Goal: Task Accomplishment & Management: Complete application form

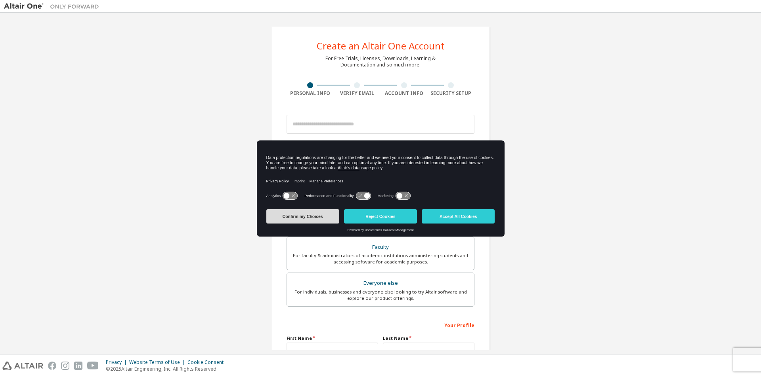
click at [306, 223] on button "Confirm my Choices" at bounding box center [302, 217] width 73 height 14
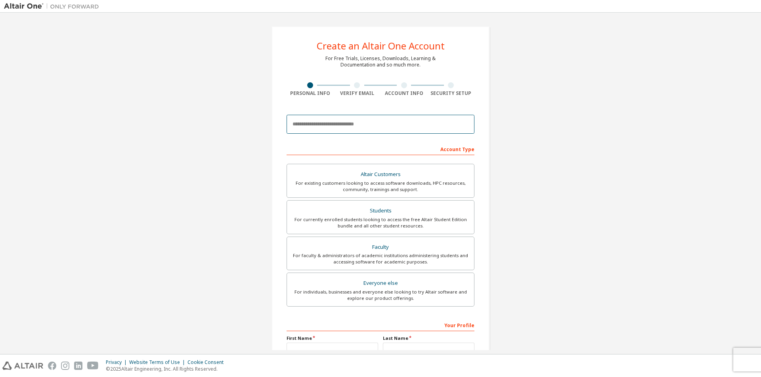
click at [343, 123] on input "email" at bounding box center [380, 124] width 188 height 19
type input "*"
drag, startPoint x: 339, startPoint y: 127, endPoint x: 219, endPoint y: 122, distance: 119.7
click at [219, 122] on div "**********" at bounding box center [380, 226] width 753 height 419
paste input "**********"
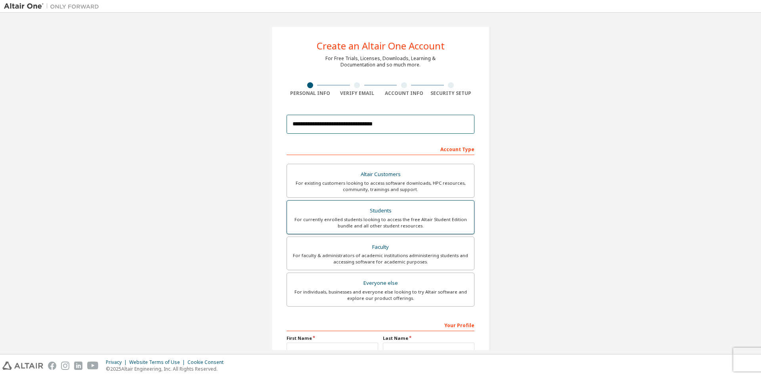
type input "**********"
click at [403, 219] on div "For currently enrolled students looking to access the free Altair Student Editi…" at bounding box center [380, 223] width 177 height 13
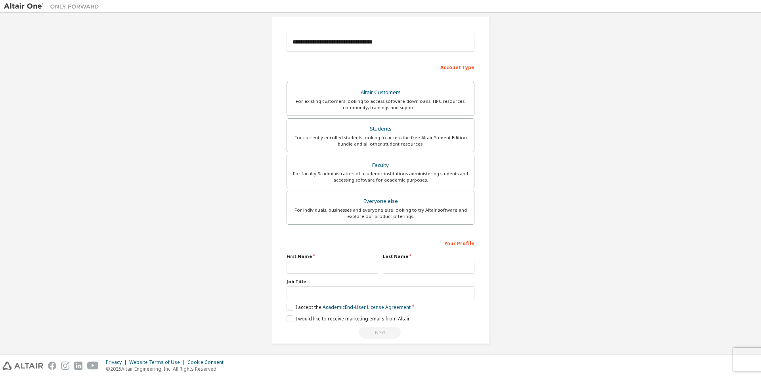
scroll to position [86, 0]
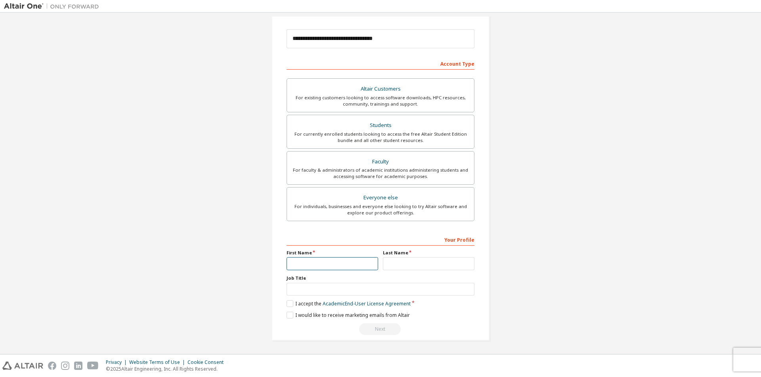
click at [353, 266] on input "text" at bounding box center [331, 263] width 91 height 13
type input "**********"
click at [291, 306] on label "I accept the Academic End-User License Agreement" at bounding box center [348, 304] width 124 height 7
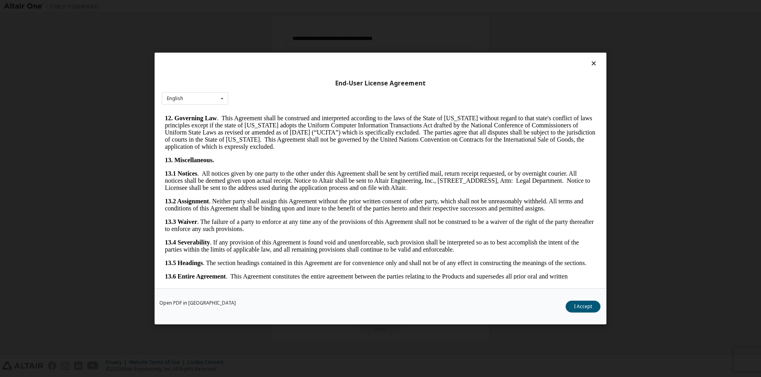
scroll to position [1187, 0]
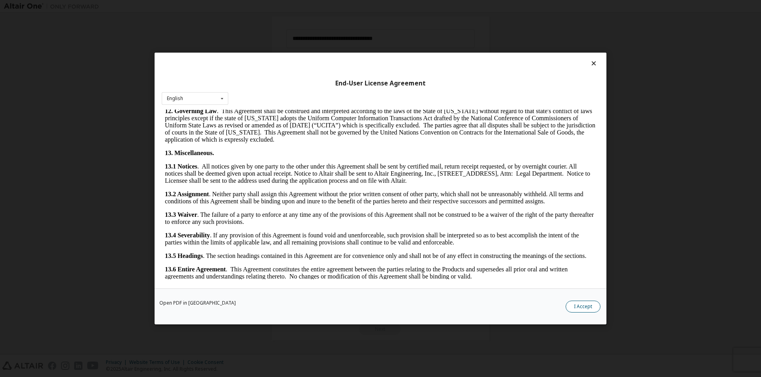
click at [584, 306] on button "I Accept" at bounding box center [582, 307] width 35 height 12
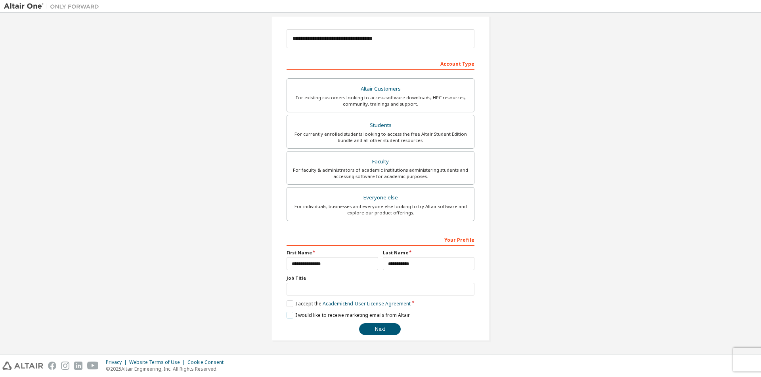
click at [291, 315] on label "I would like to receive marketing emails from Altair" at bounding box center [347, 315] width 123 height 7
click at [290, 318] on label "I would like to receive marketing emails from Altair" at bounding box center [347, 315] width 123 height 7
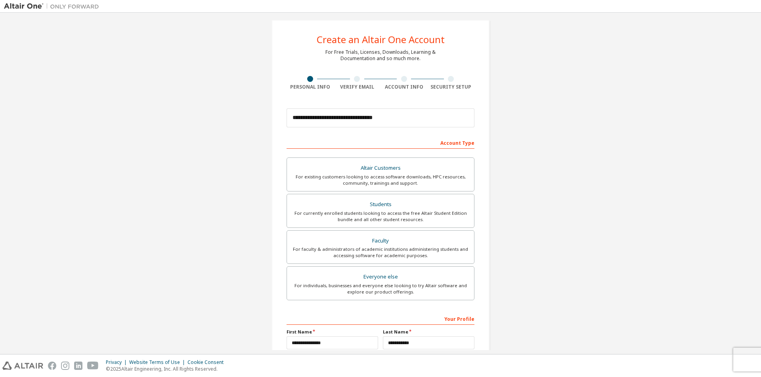
scroll to position [86, 0]
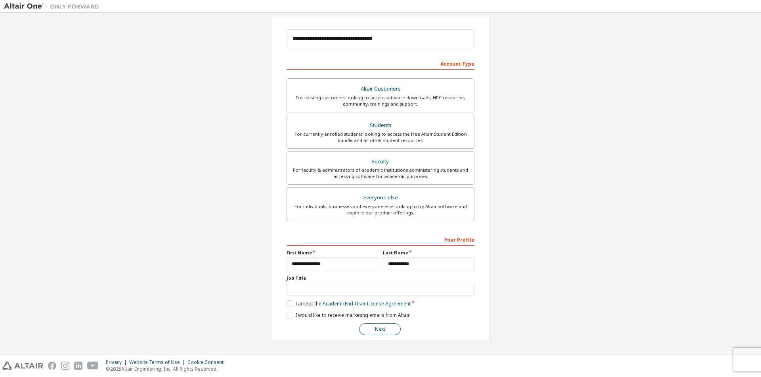
click at [370, 333] on button "Next" at bounding box center [380, 330] width 42 height 12
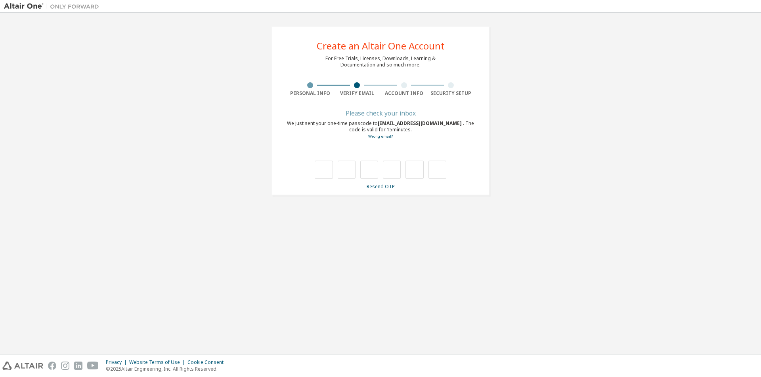
scroll to position [0, 0]
type input "*"
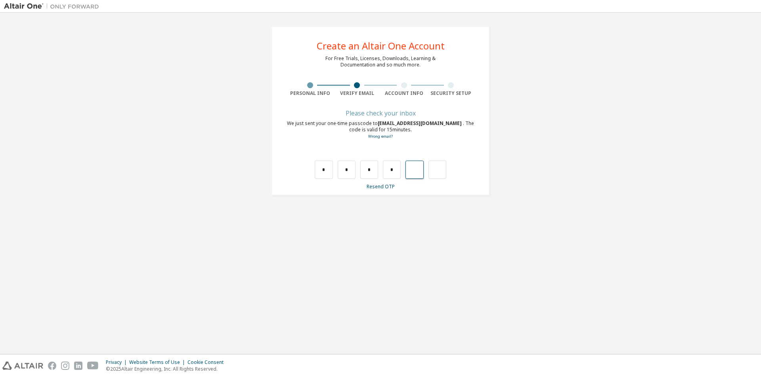
type input "*"
